Goal: Task Accomplishment & Management: Complete application form

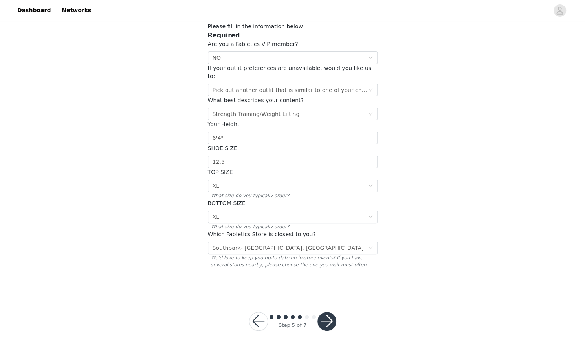
scroll to position [49, 0]
click at [256, 313] on button "button" at bounding box center [258, 322] width 19 height 19
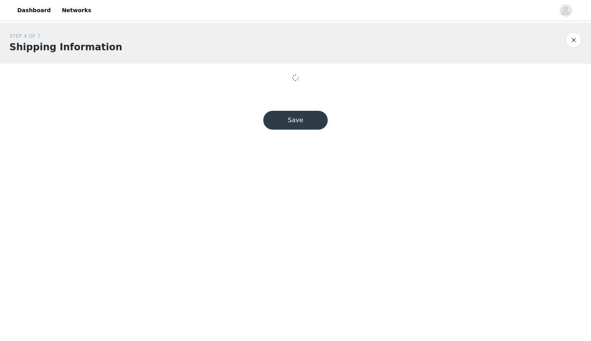
click at [256, 310] on body "Dashboard Networks STEP 4 OF 7 Shipping Information Save" at bounding box center [295, 170] width 591 height 341
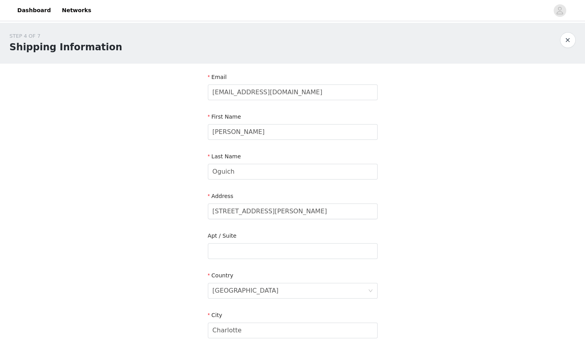
click at [256, 310] on form "Email oguichgw@gmail.com First Name Garrett Last Name Oguich Address 7523 Pence…" at bounding box center [293, 266] width 170 height 387
click at [38, 10] on link "Dashboard" at bounding box center [34, 11] width 43 height 18
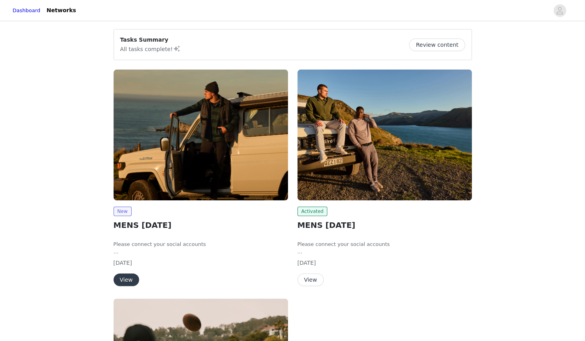
click at [184, 168] on img at bounding box center [201, 135] width 174 height 131
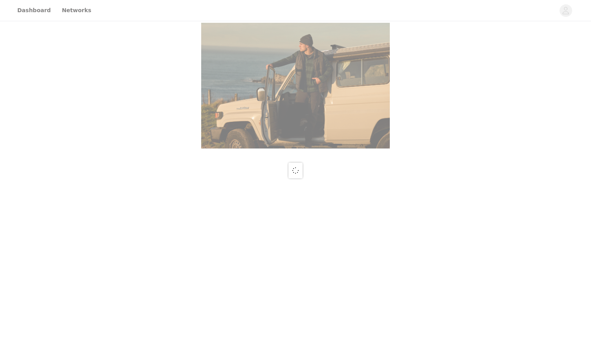
click at [206, 163] on div at bounding box center [295, 170] width 591 height 341
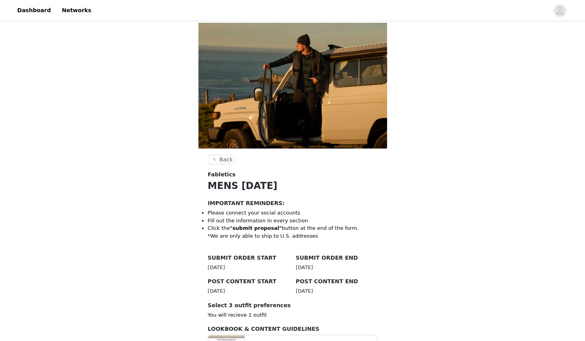
scroll to position [229, 0]
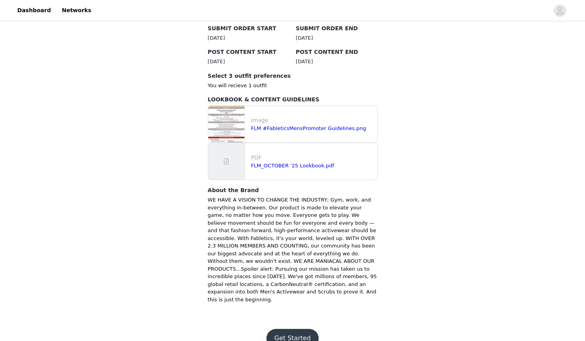
click at [294, 329] on button "Get Started" at bounding box center [292, 338] width 52 height 19
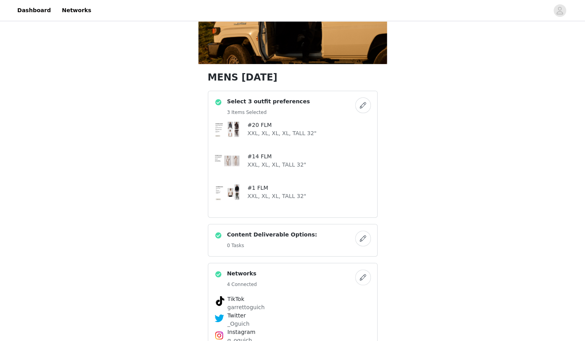
scroll to position [85, 0]
click at [365, 101] on button "button" at bounding box center [363, 105] width 16 height 16
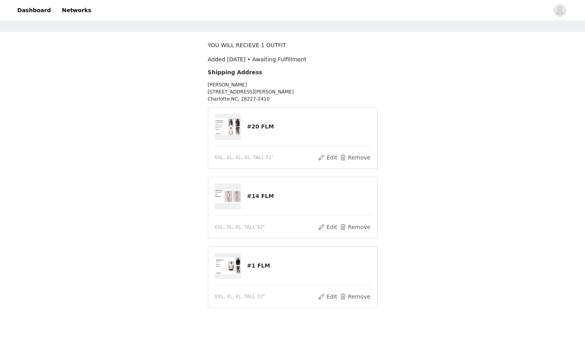
scroll to position [32, 0]
click at [253, 125] on h4 "#20 FLM" at bounding box center [309, 126] width 124 height 8
click at [234, 126] on img at bounding box center [227, 126] width 27 height 16
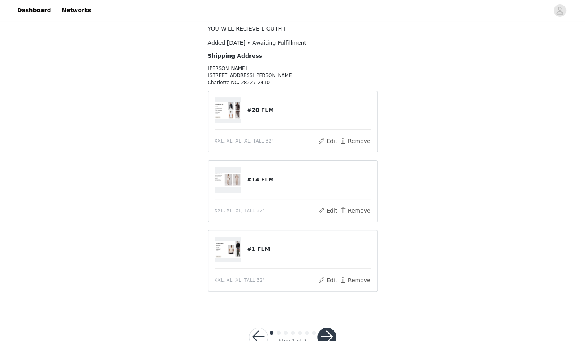
scroll to position [46, 0]
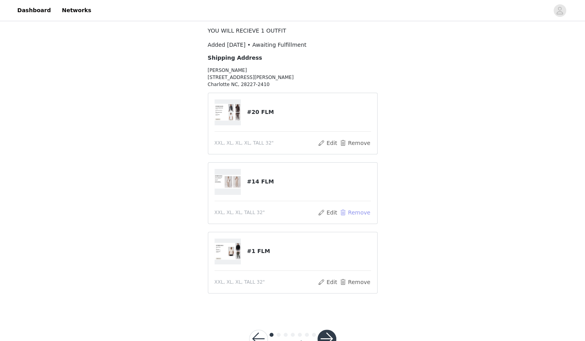
click at [361, 214] on button "Remove" at bounding box center [354, 212] width 31 height 9
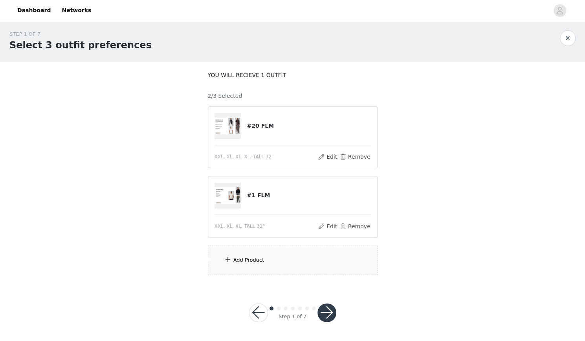
scroll to position [1, 0]
click at [233, 125] on img at bounding box center [227, 127] width 27 height 16
click at [355, 225] on button "Remove" at bounding box center [354, 227] width 31 height 9
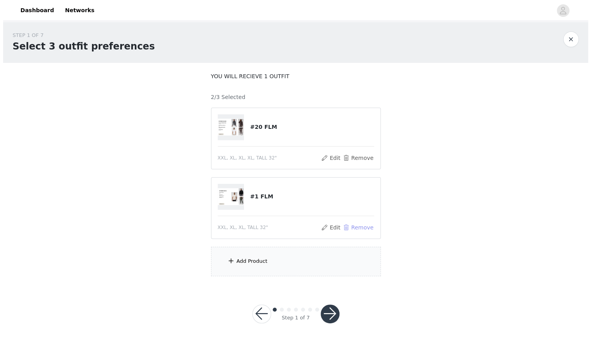
scroll to position [0, 0]
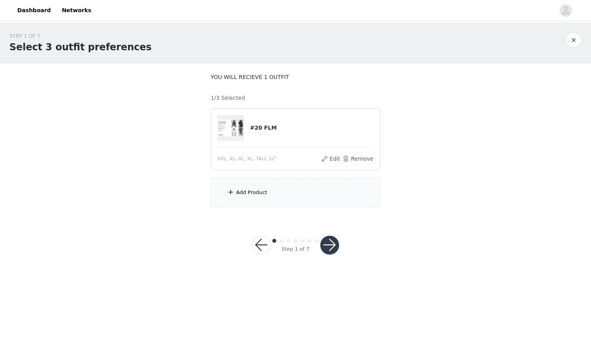
click at [313, 202] on div "Add Product" at bounding box center [296, 192] width 170 height 29
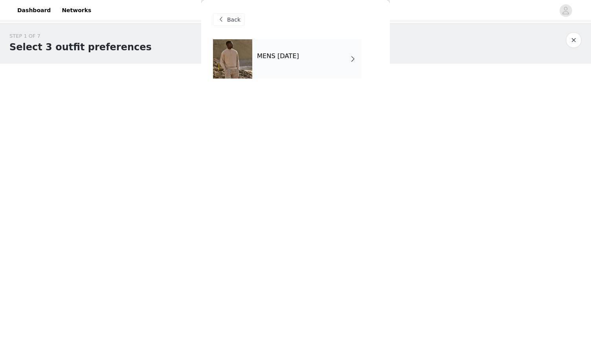
click at [304, 44] on div "MENS [DATE]" at bounding box center [306, 58] width 109 height 39
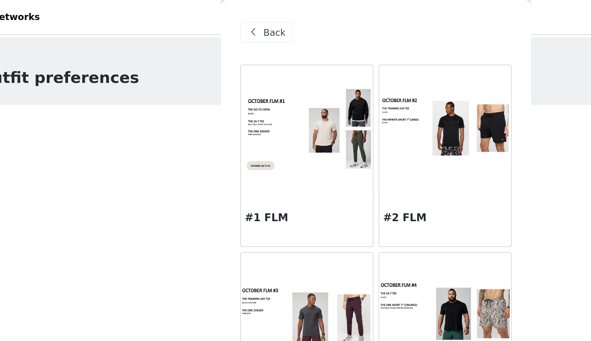
click at [260, 88] on img at bounding box center [253, 78] width 80 height 51
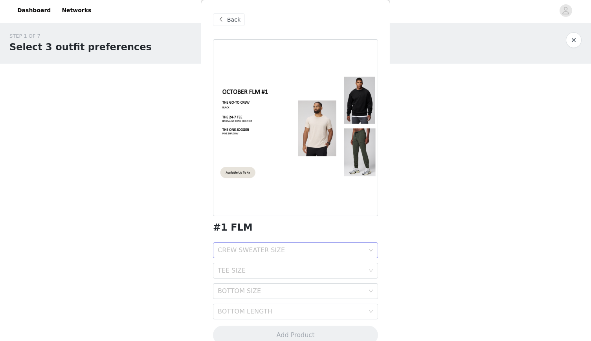
click at [303, 245] on div "CREW SWEATER SIZE" at bounding box center [293, 250] width 150 height 15
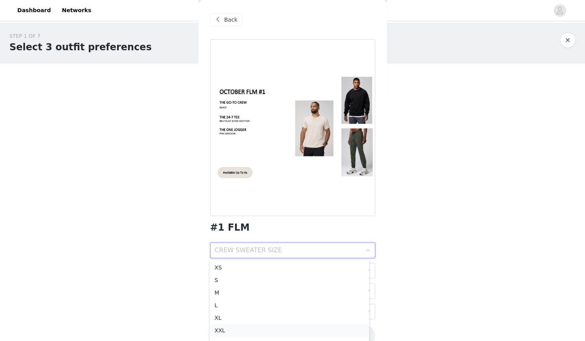
click at [277, 335] on li "XXL" at bounding box center [289, 330] width 159 height 13
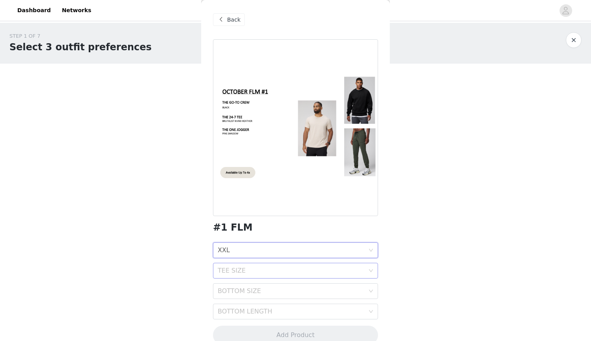
click at [284, 272] on div "TEE SIZE" at bounding box center [291, 271] width 147 height 8
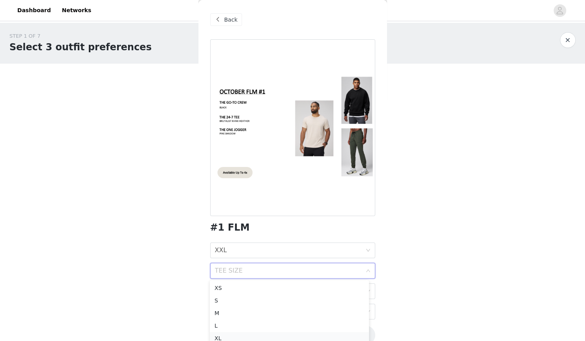
click at [258, 335] on div "XL" at bounding box center [289, 338] width 150 height 9
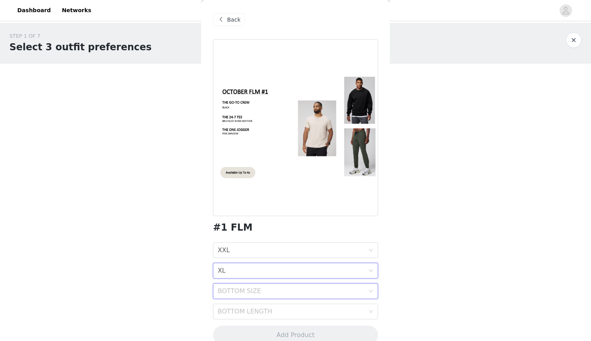
click at [231, 295] on div "BOTTOM SIZE" at bounding box center [293, 291] width 150 height 15
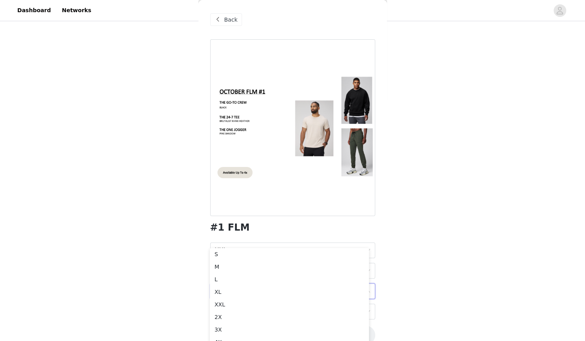
scroll to position [58, 0]
click at [326, 286] on div "XL" at bounding box center [289, 286] width 150 height 9
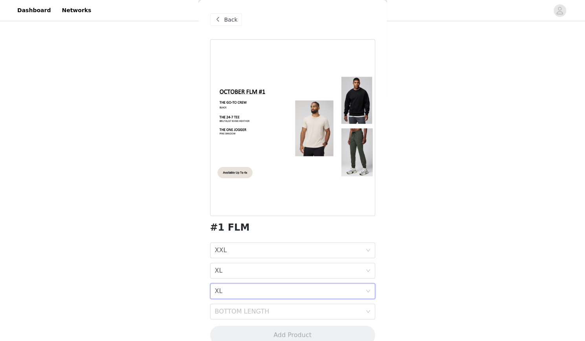
scroll to position [0, 0]
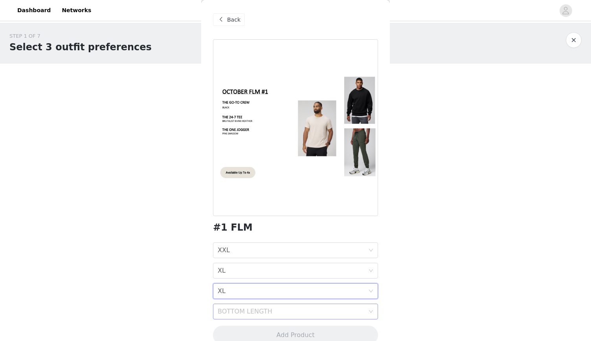
click at [313, 314] on div "BOTTOM LENGTH" at bounding box center [291, 312] width 147 height 8
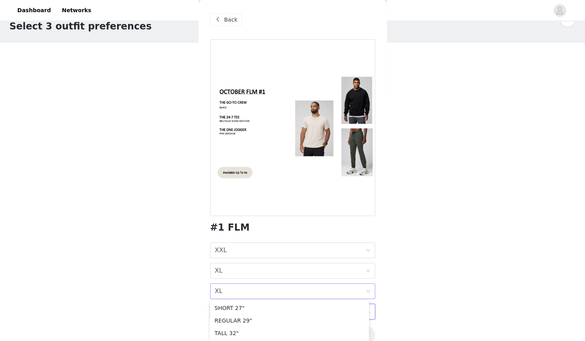
scroll to position [13, 0]
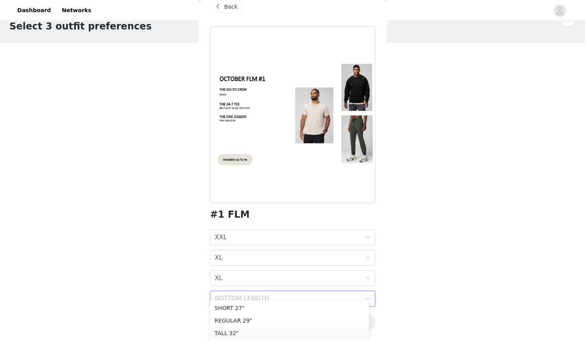
click at [302, 330] on div "TALL 32"" at bounding box center [289, 333] width 150 height 9
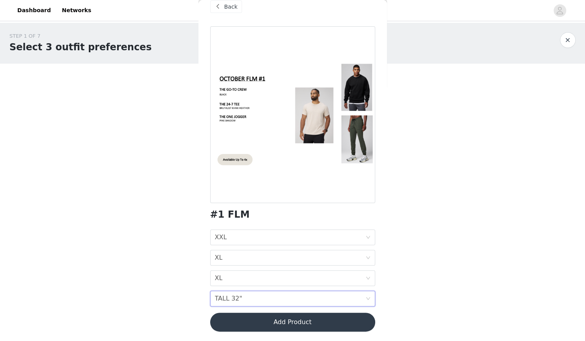
scroll to position [0, 0]
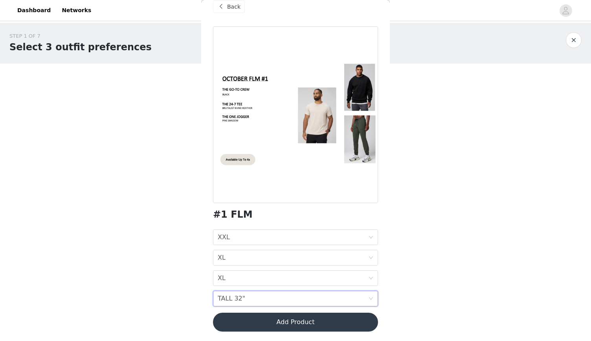
click at [143, 311] on body "Dashboard Networks STEP 1 OF 7 Select 3 outfit preferences YOU WILL RECIEVE 1 O…" at bounding box center [295, 170] width 591 height 341
click at [258, 325] on button "Add Product" at bounding box center [295, 322] width 165 height 19
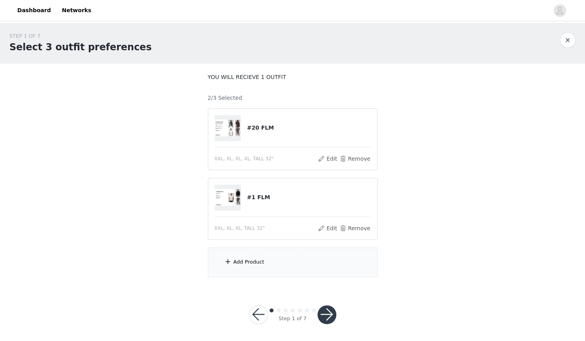
click at [290, 267] on div "Add Product" at bounding box center [293, 261] width 170 height 29
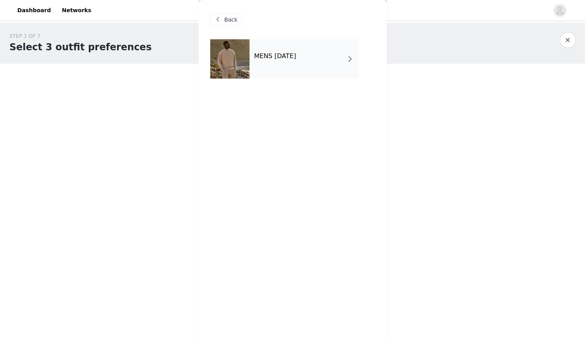
click at [296, 55] on h4 "MENS [DATE]" at bounding box center [275, 56] width 42 height 7
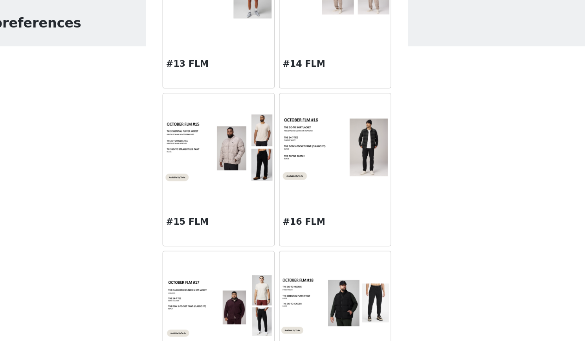
scroll to position [833, 0]
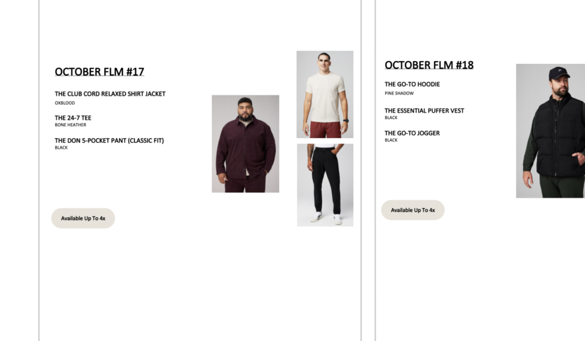
click at [266, 153] on img at bounding box center [251, 157] width 80 height 48
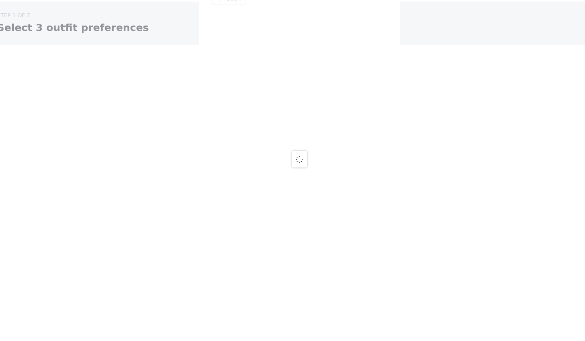
scroll to position [0, 0]
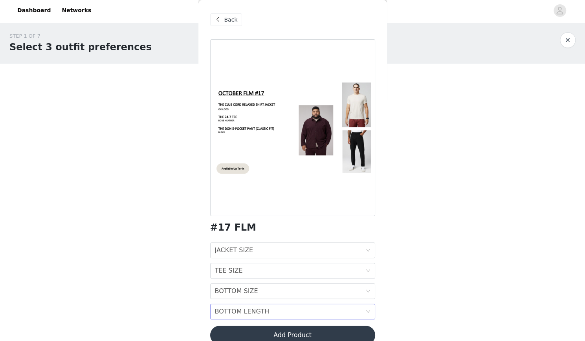
click at [265, 309] on div "BOTTOM LENGTH BOTTOM LENGTH" at bounding box center [290, 311] width 150 height 15
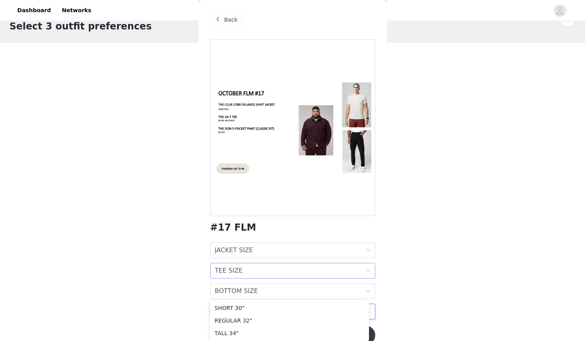
click at [270, 273] on div "TEE SIZE TEE SIZE" at bounding box center [290, 270] width 150 height 15
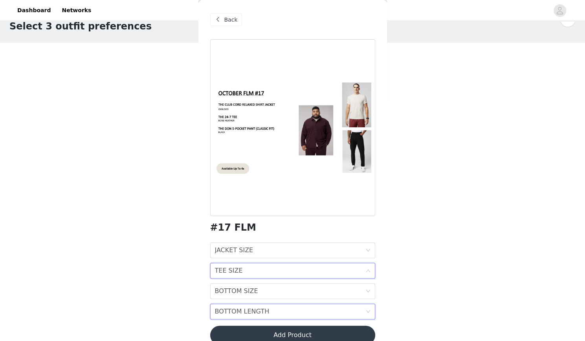
scroll to position [1, 0]
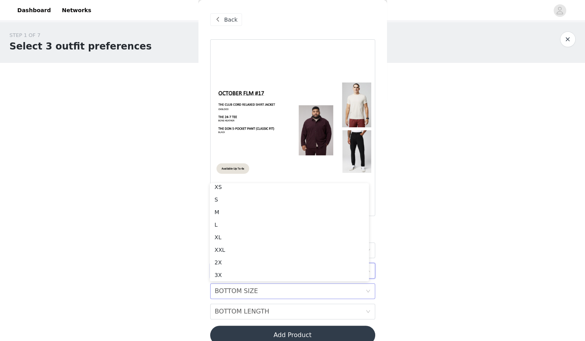
click at [317, 289] on div "BOTTOM SIZE BOTTOM SIZE" at bounding box center [290, 291] width 150 height 15
click at [225, 22] on span "Back" at bounding box center [230, 20] width 13 height 8
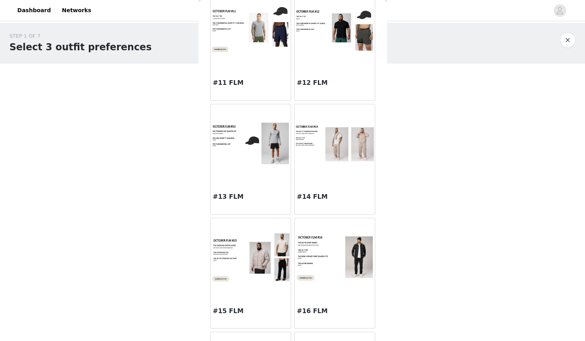
scroll to position [619, 0]
click at [317, 176] on div at bounding box center [335, 143] width 80 height 79
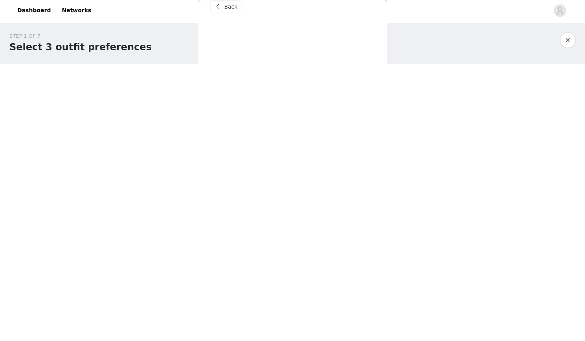
scroll to position [13, 0]
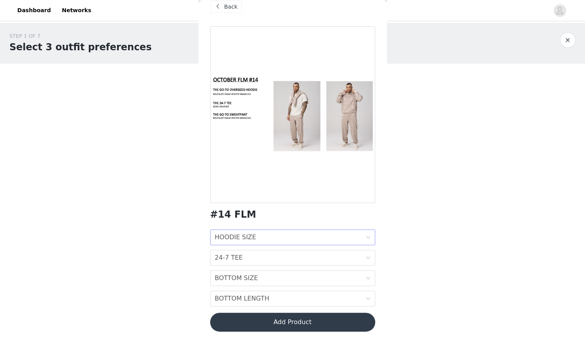
click at [247, 238] on div "HOODIE SIZE" at bounding box center [235, 237] width 41 height 15
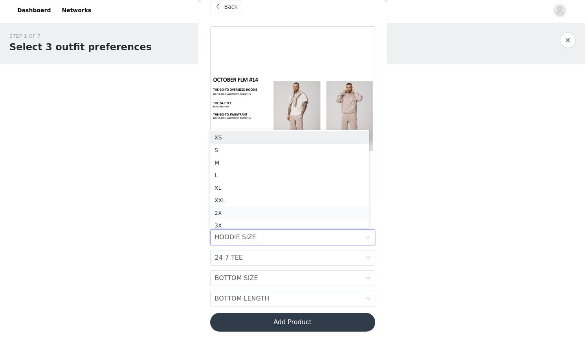
scroll to position [4, 0]
click at [242, 197] on div "XXL" at bounding box center [289, 196] width 150 height 9
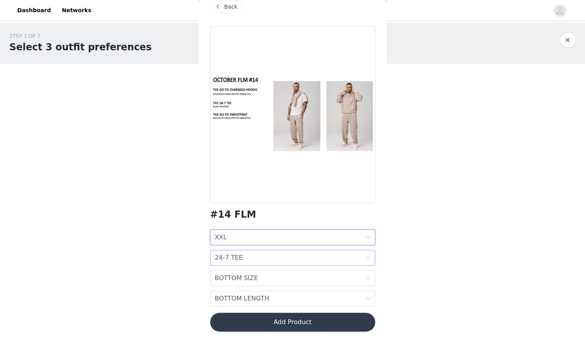
click at [238, 256] on div "24-7 TEE" at bounding box center [229, 257] width 28 height 15
click at [266, 205] on div "XL" at bounding box center [289, 204] width 150 height 9
click at [260, 275] on div "BOTTOM SIZE BOTTOM SIZE" at bounding box center [290, 278] width 150 height 15
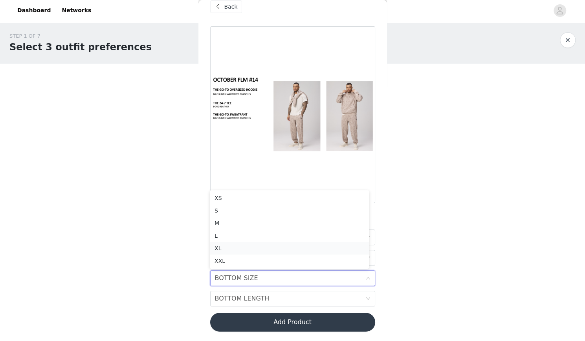
click at [272, 250] on div "XL" at bounding box center [289, 248] width 150 height 9
click at [257, 298] on div "BOTTOM LENGTH" at bounding box center [242, 298] width 55 height 15
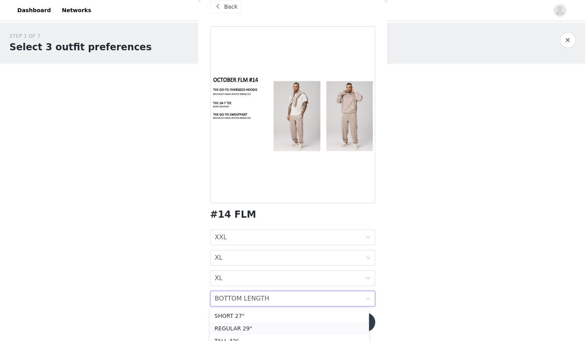
scroll to position [8, 0]
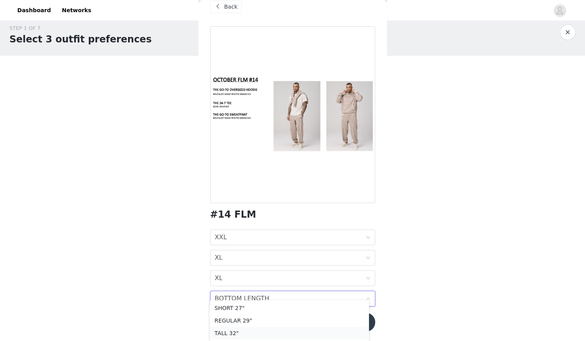
drag, startPoint x: 247, startPoint y: 332, endPoint x: 226, endPoint y: 333, distance: 21.2
click at [226, 333] on div "TALL 32"" at bounding box center [289, 333] width 150 height 9
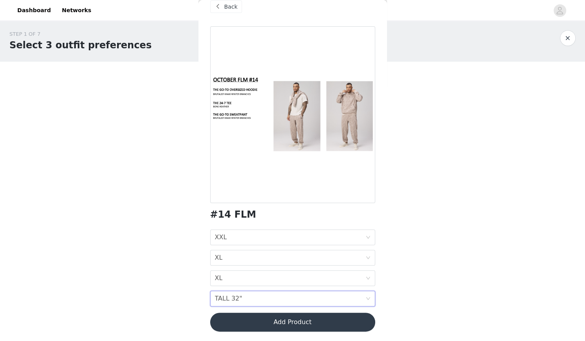
scroll to position [1, 0]
click at [244, 324] on button "Add Product" at bounding box center [292, 322] width 165 height 19
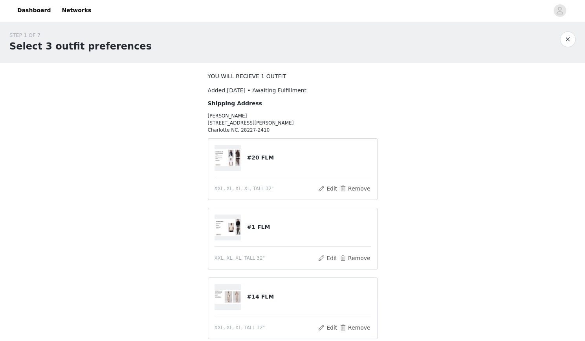
scroll to position [71, 0]
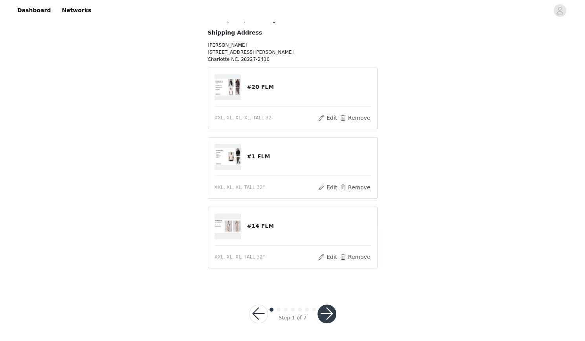
click at [329, 315] on button "button" at bounding box center [326, 313] width 19 height 19
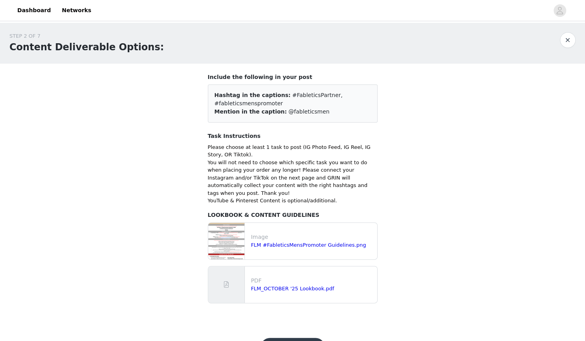
scroll to position [18, 0]
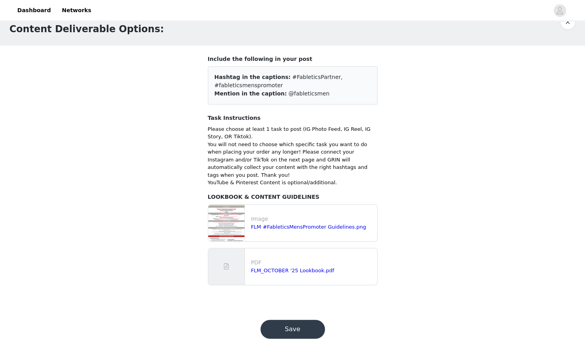
click at [303, 320] on button "Save" at bounding box center [292, 329] width 64 height 19
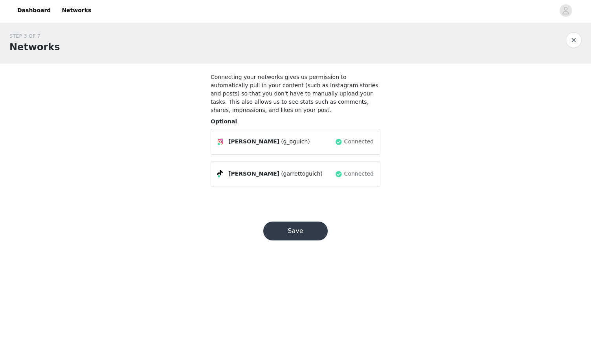
click at [309, 222] on button "Save" at bounding box center [295, 231] width 64 height 19
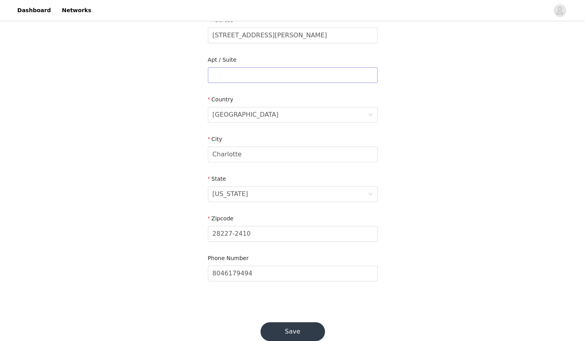
scroll to position [194, 0]
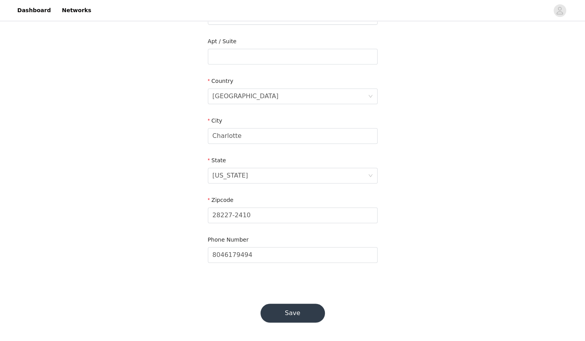
click at [302, 310] on button "Save" at bounding box center [292, 313] width 64 height 19
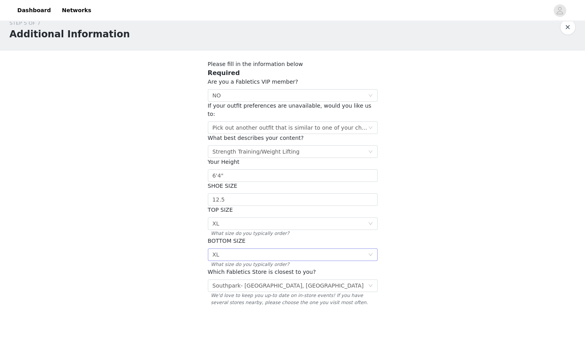
scroll to position [13, 0]
click at [287, 145] on div "Strength Training/Weight Lifting" at bounding box center [255, 151] width 87 height 12
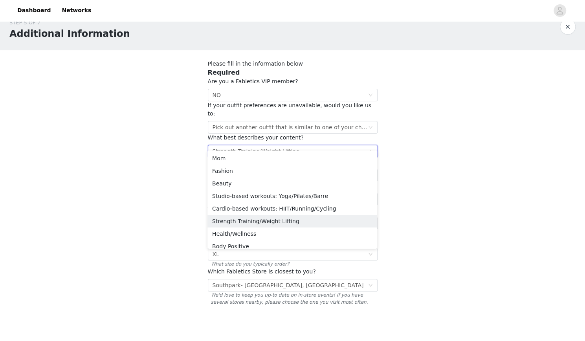
click at [411, 177] on div "STEP 5 OF 7 Additional Information Please fill in the information below Require…" at bounding box center [292, 169] width 585 height 321
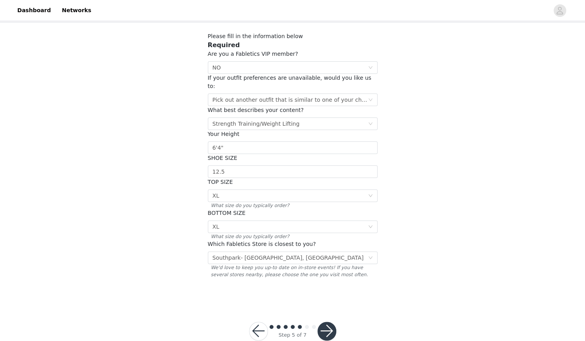
scroll to position [51, 0]
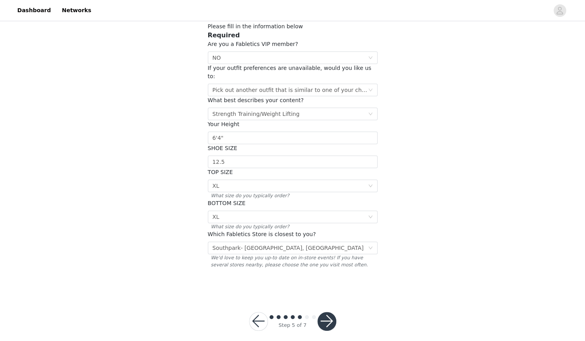
click at [334, 313] on button "button" at bounding box center [326, 321] width 19 height 19
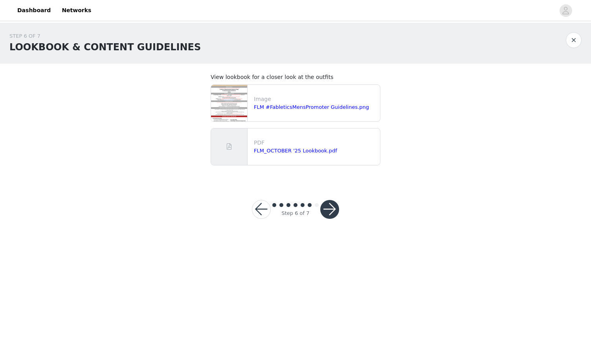
click at [332, 211] on button "button" at bounding box center [329, 209] width 19 height 19
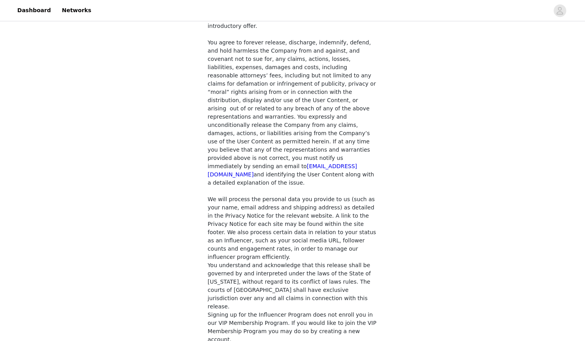
scroll to position [575, 0]
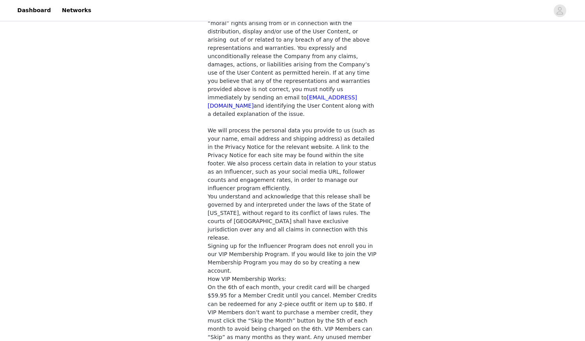
checkbox input "true"
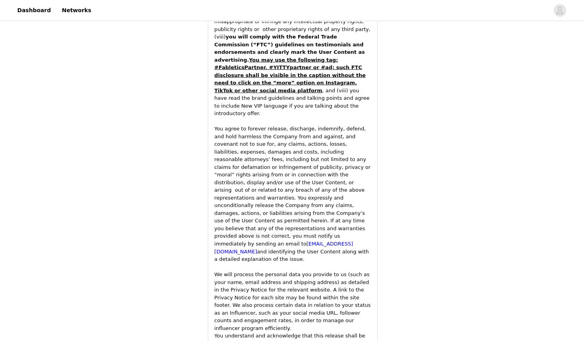
scroll to position [1153, 0]
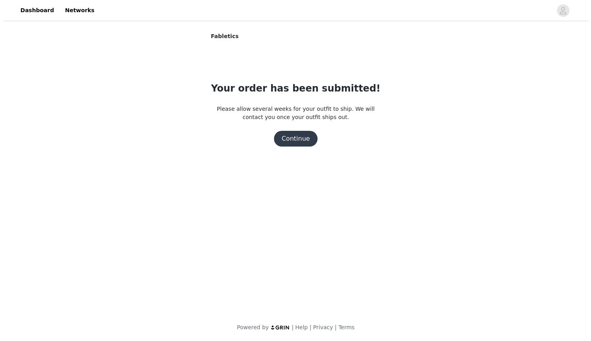
scroll to position [0, 0]
click at [300, 135] on button "Continue" at bounding box center [295, 139] width 44 height 16
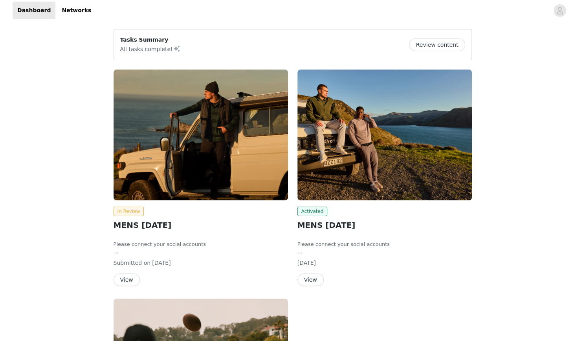
click at [222, 158] on img at bounding box center [201, 135] width 174 height 131
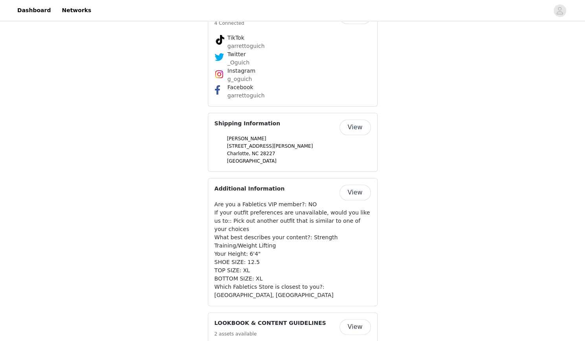
scroll to position [441, 0]
click at [345, 214] on span "If your outfit preferences are unavailable, would you like us to:: Pick out ano…" at bounding box center [292, 221] width 156 height 23
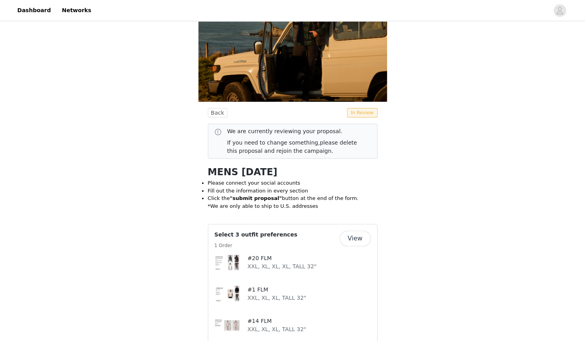
scroll to position [48, 0]
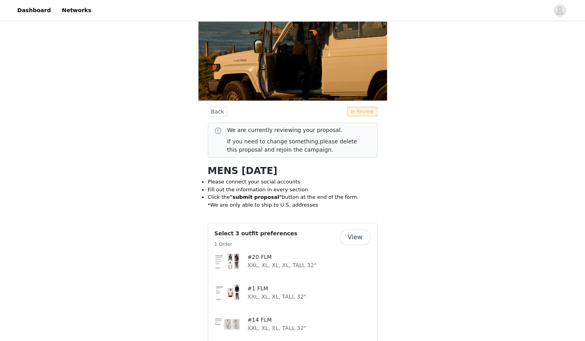
click at [353, 240] on button "View" at bounding box center [354, 237] width 31 height 16
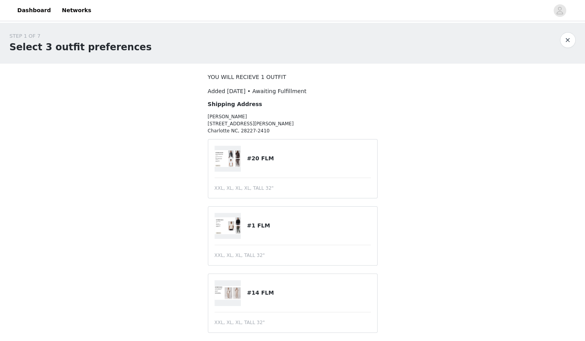
scroll to position [27, 0]
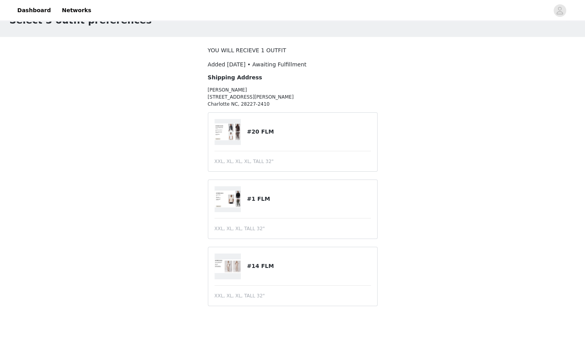
click at [268, 216] on article "#1 FLM XXL, XL, XL, TALL 32"" at bounding box center [293, 208] width 170 height 59
click at [251, 190] on div "#1 FLM" at bounding box center [292, 199] width 156 height 26
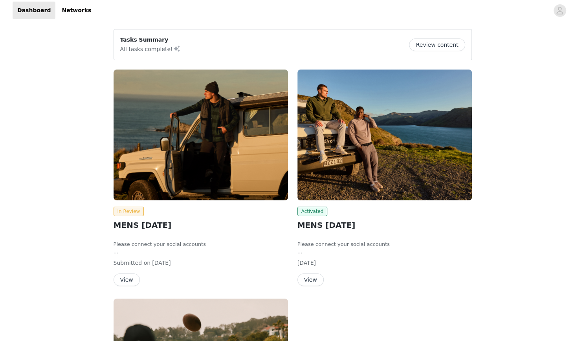
click at [120, 275] on button "View" at bounding box center [127, 279] width 26 height 13
